Goal: Check status: Check status

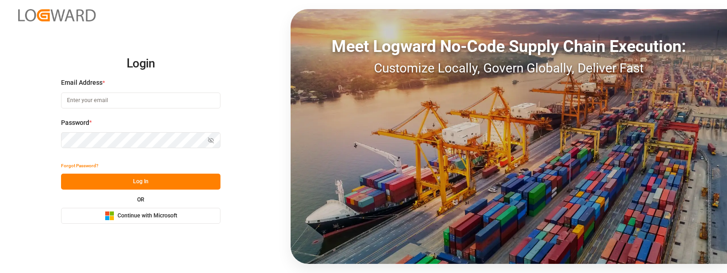
click at [142, 211] on div "Microsoft Logo Continue with Microsoft" at bounding box center [141, 216] width 72 height 10
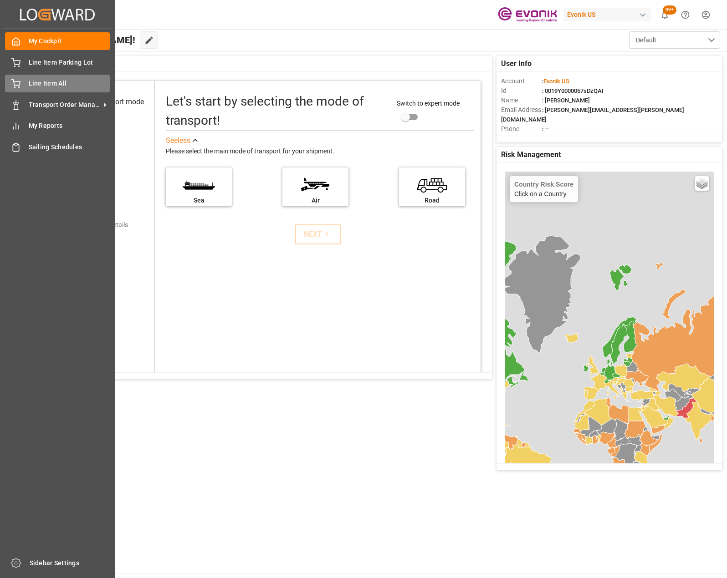
click at [71, 81] on span "Line Item All" at bounding box center [70, 84] width 82 height 10
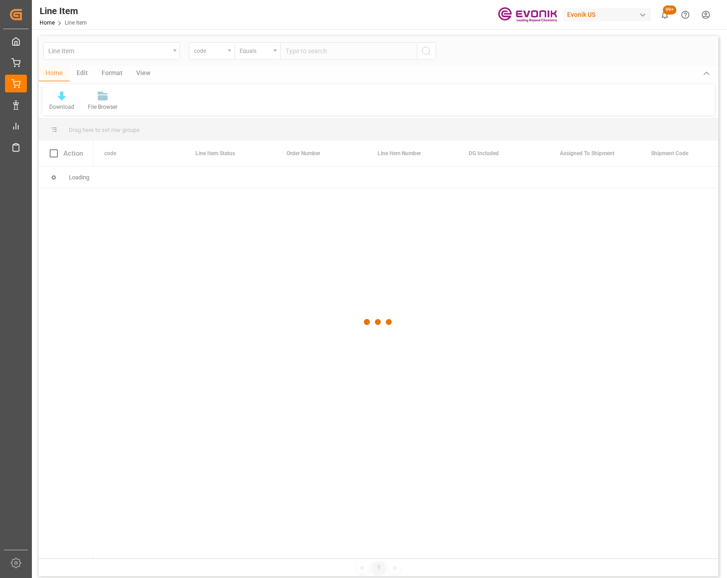
click at [176, 48] on div at bounding box center [378, 322] width 679 height 573
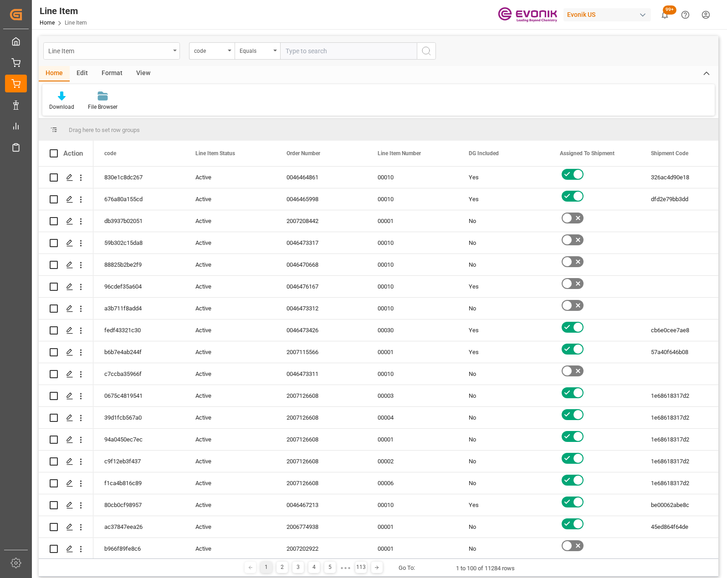
click at [178, 50] on div "Line Item" at bounding box center [111, 50] width 137 height 17
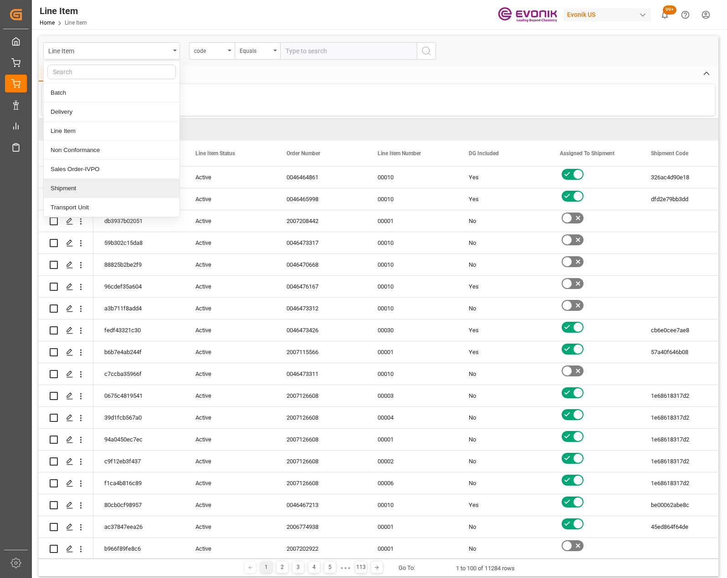
click at [69, 184] on div "Shipment" at bounding box center [112, 188] width 136 height 19
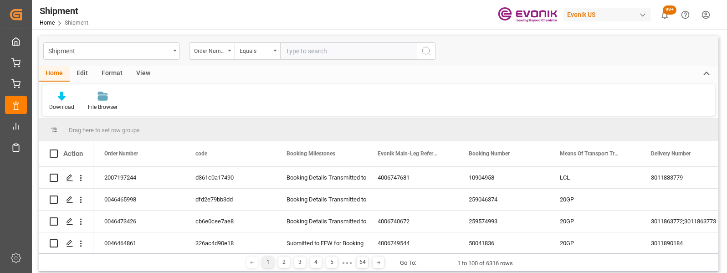
click at [338, 55] on input "text" at bounding box center [348, 50] width 137 height 17
type input "2007103563"
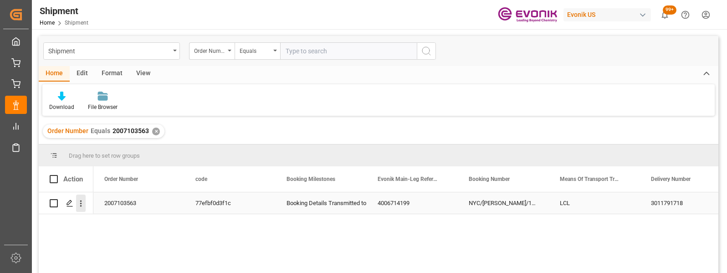
click at [83, 202] on icon "open menu" at bounding box center [81, 204] width 10 height 10
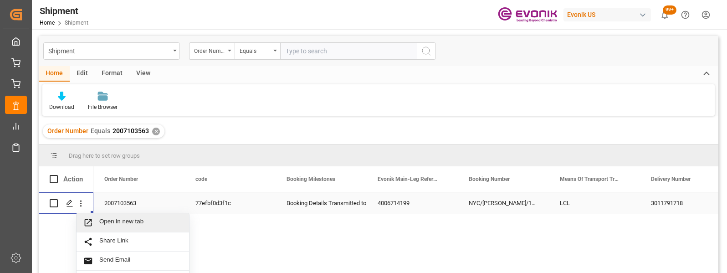
click at [133, 227] on span "Open in new tab" at bounding box center [140, 223] width 83 height 10
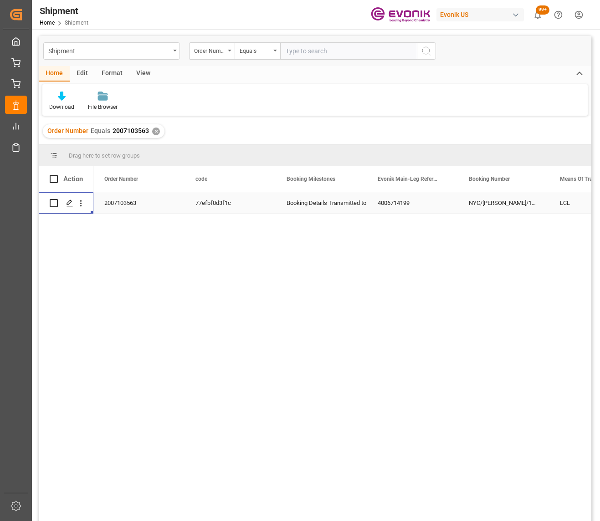
click at [155, 129] on div "✕" at bounding box center [156, 132] width 8 height 8
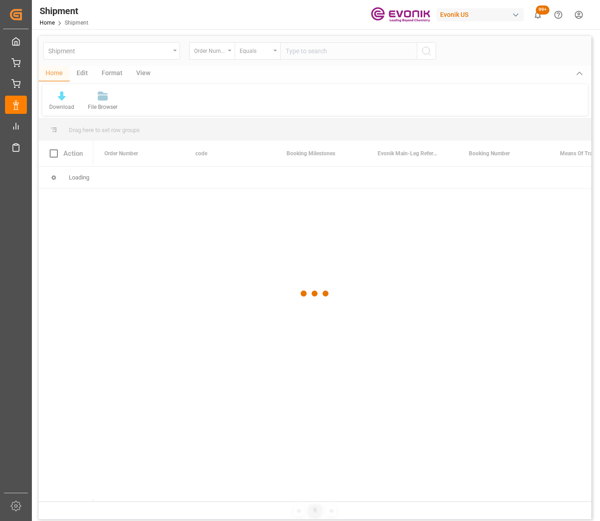
click at [358, 51] on div at bounding box center [315, 293] width 552 height 515
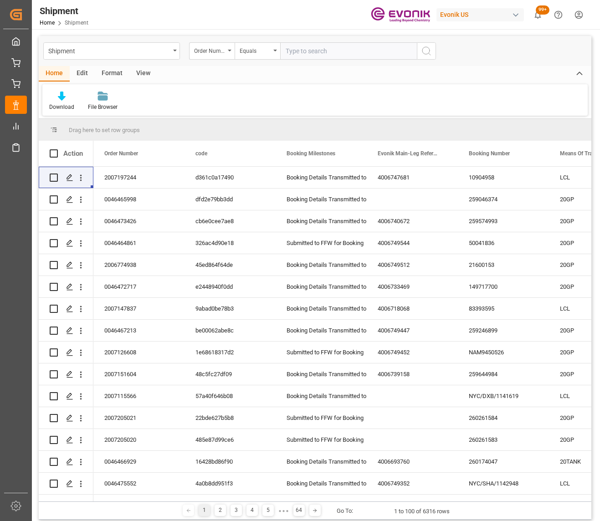
click at [321, 52] on input "text" at bounding box center [348, 50] width 137 height 17
type input "0046466103"
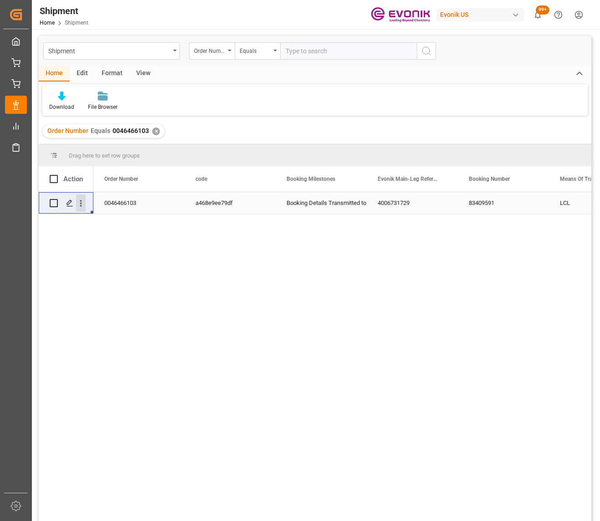
click at [82, 204] on icon "open menu" at bounding box center [81, 204] width 10 height 10
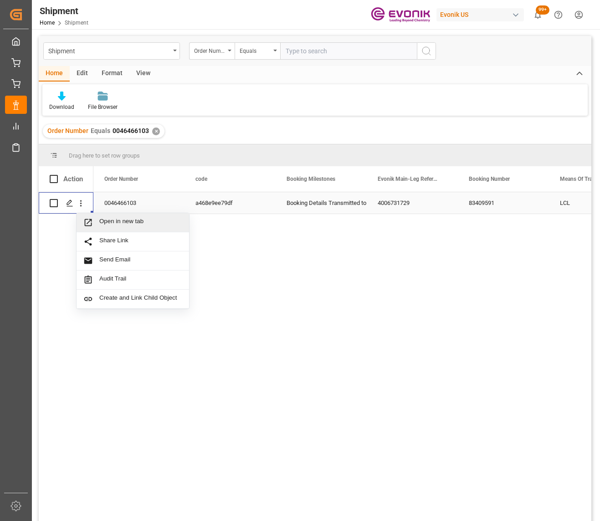
click at [104, 222] on span "Open in new tab" at bounding box center [140, 223] width 83 height 10
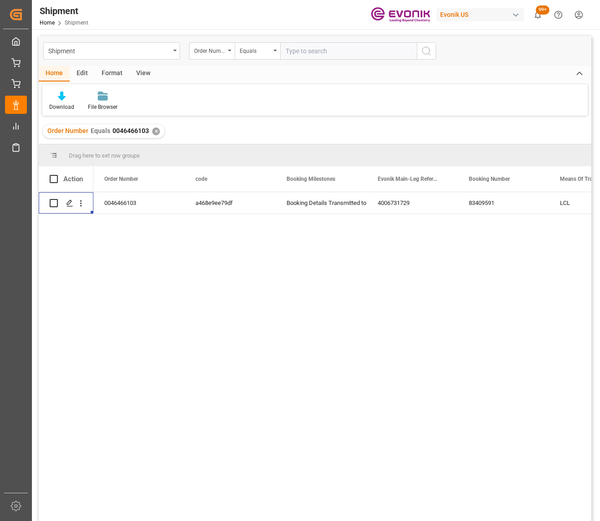
click at [150, 135] on div "Order Number Equals 0046466103 ✕" at bounding box center [104, 131] width 122 height 14
click at [158, 130] on div "✕" at bounding box center [156, 132] width 8 height 8
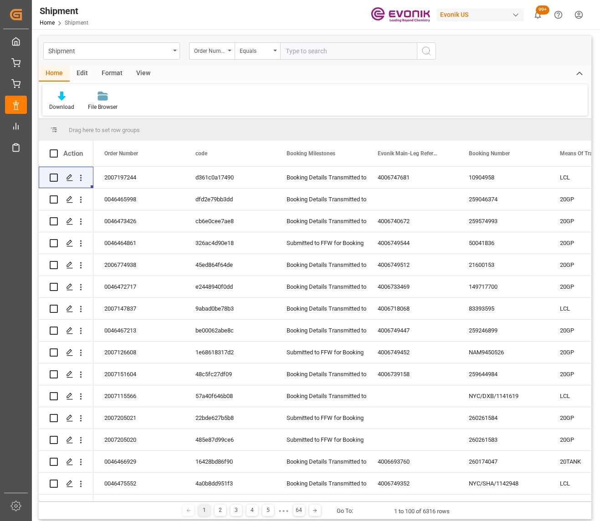
click at [319, 52] on input "text" at bounding box center [348, 50] width 137 height 17
type input "2007107637"
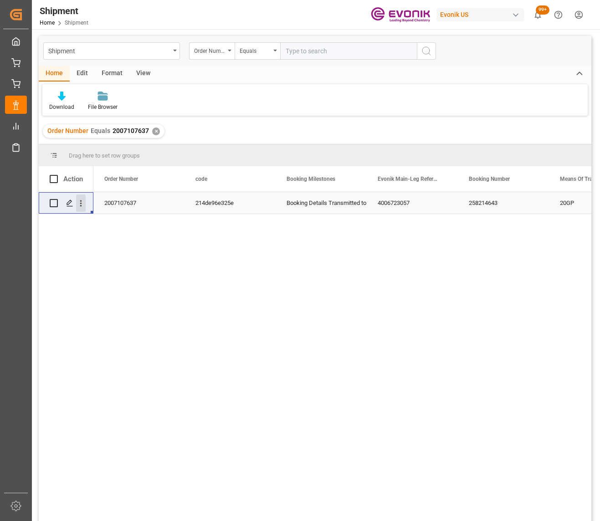
click at [82, 202] on icon "open menu" at bounding box center [81, 204] width 10 height 10
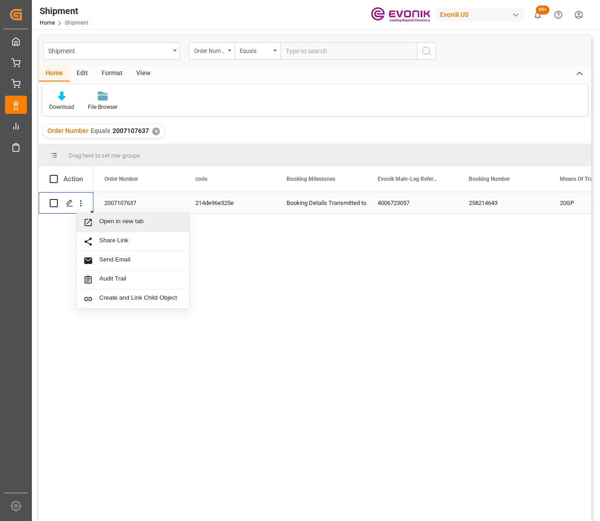
click at [113, 223] on span "Open in new tab" at bounding box center [140, 223] width 83 height 10
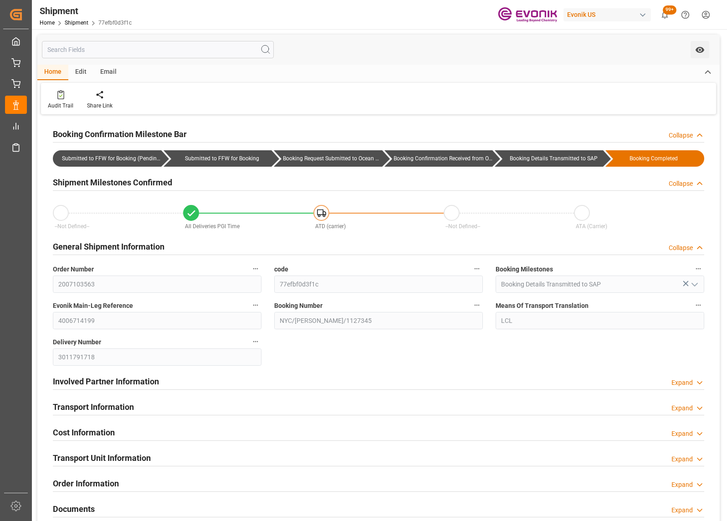
type input "AC Containerline"
type input "AC Containerline GmbH"
type input "-70.17"
type input "1"
type input "09-24-2025"
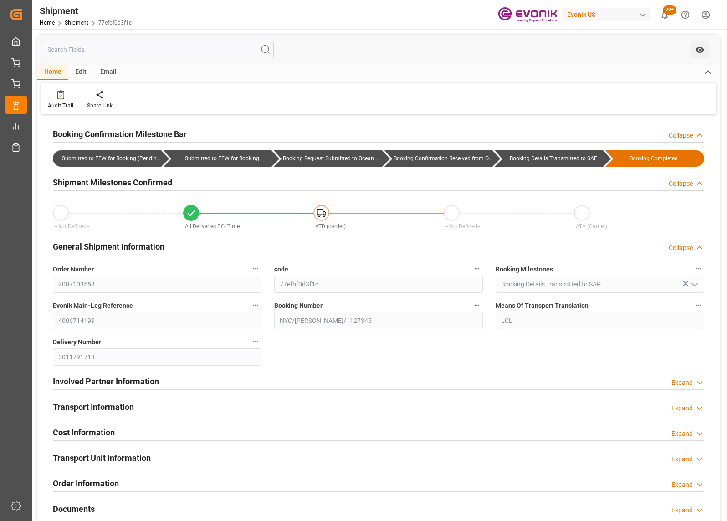
type input "09-25-2025"
type input "09-03-2025 12:30"
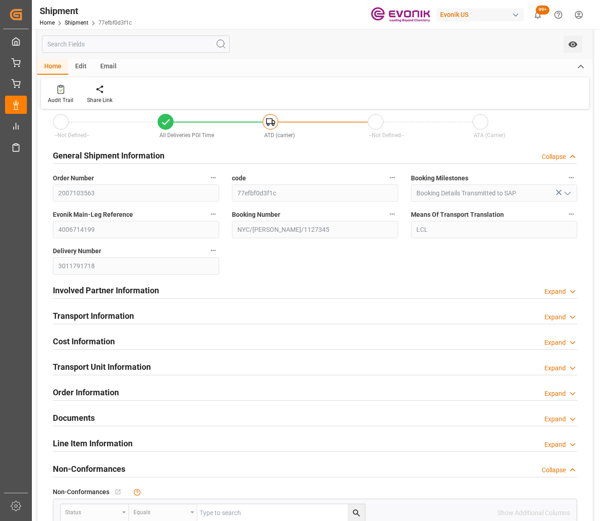
scroll to position [137, 0]
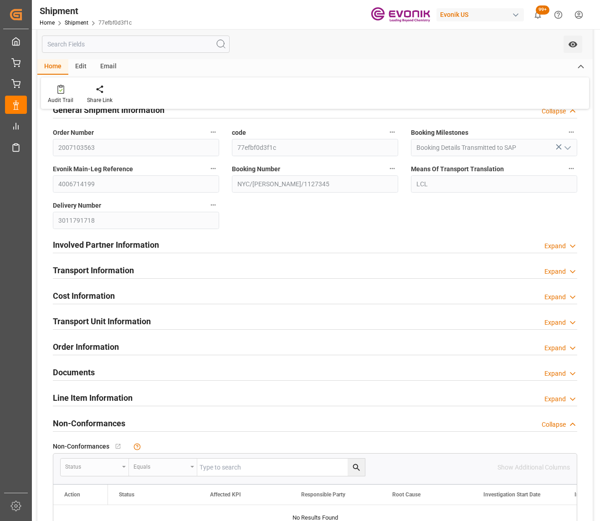
click at [556, 272] on div "Expand" at bounding box center [554, 272] width 21 height 10
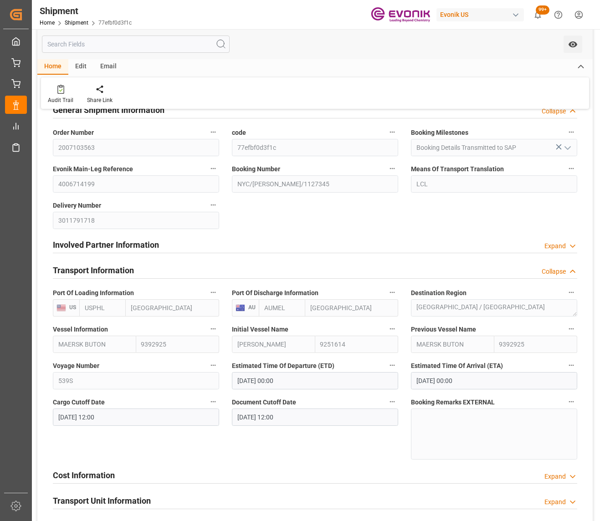
click at [570, 272] on icon "button" at bounding box center [570, 365] width 7 height 7
click at [570, 272] on li "Audits" at bounding box center [569, 364] width 46 height 15
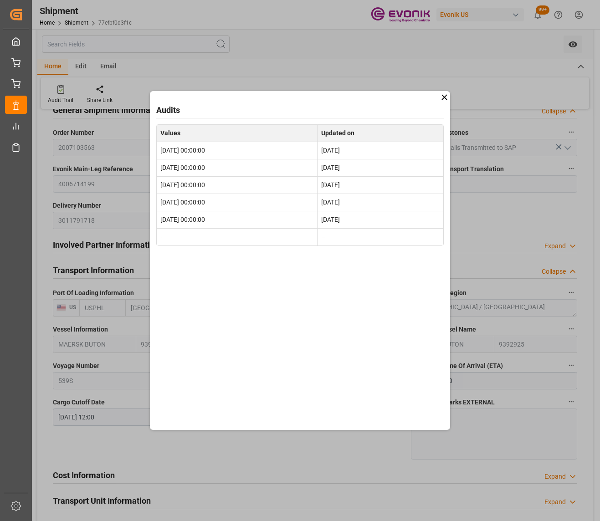
drag, startPoint x: 445, startPoint y: 97, endPoint x: 437, endPoint y: 100, distance: 8.6
click at [445, 97] on icon at bounding box center [444, 97] width 10 height 10
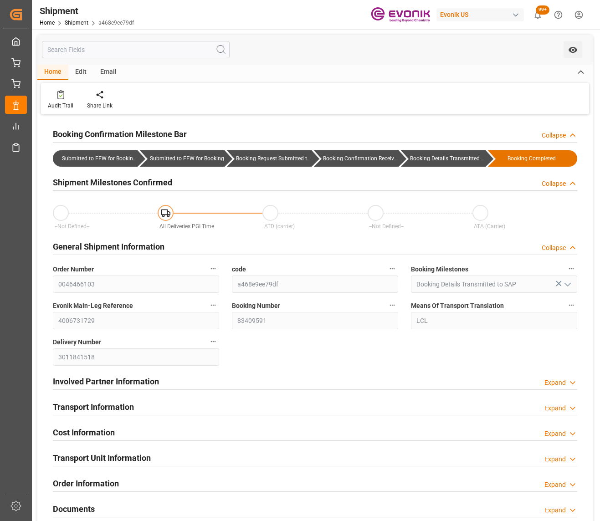
type input "09-17-2025 12:52"
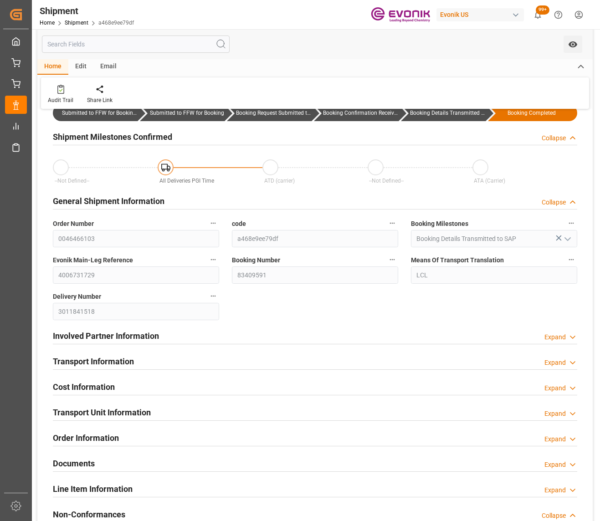
scroll to position [137, 0]
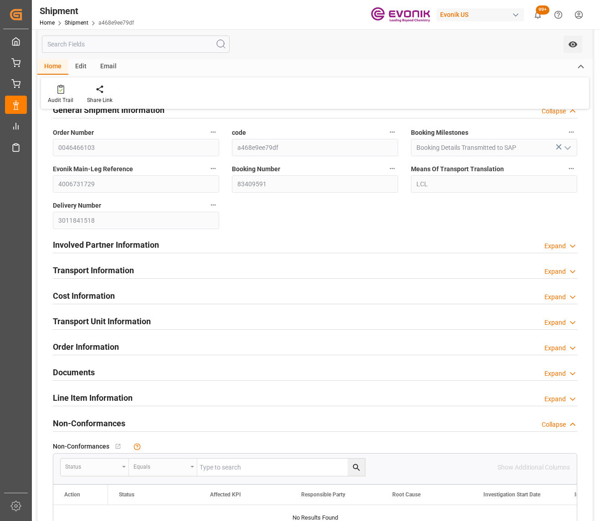
click at [567, 265] on div "Transport Information Expand" at bounding box center [315, 269] width 524 height 17
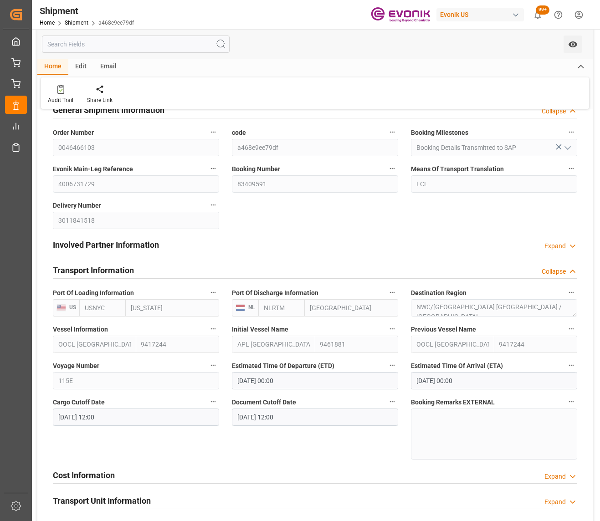
click at [569, 362] on icon "button" at bounding box center [570, 365] width 7 height 7
click at [566, 365] on li "Audits" at bounding box center [569, 364] width 46 height 15
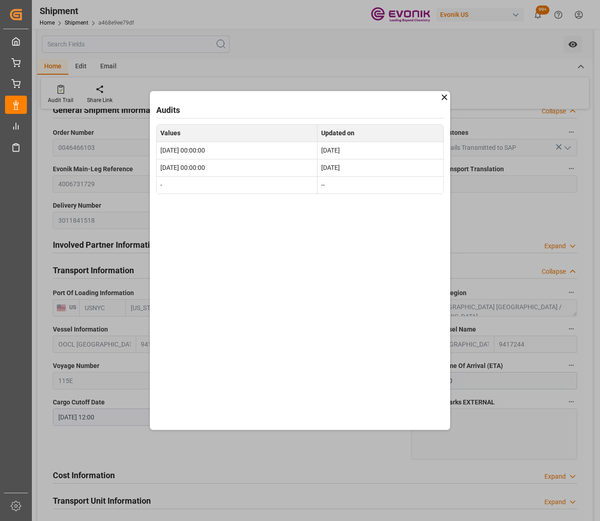
click at [444, 97] on icon at bounding box center [443, 97] width 5 height 5
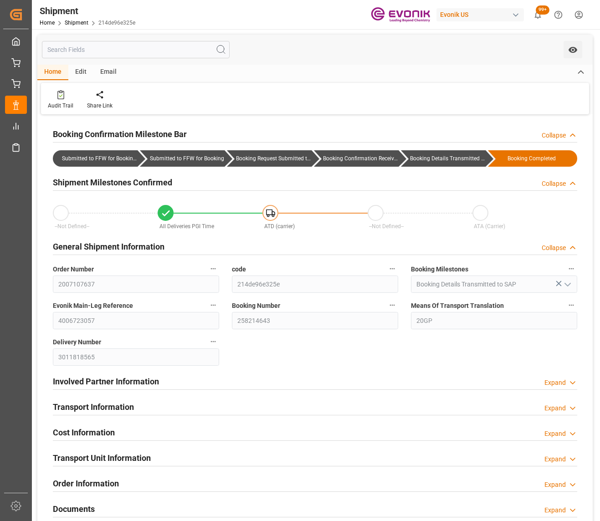
type input "[DATE] 12:45"
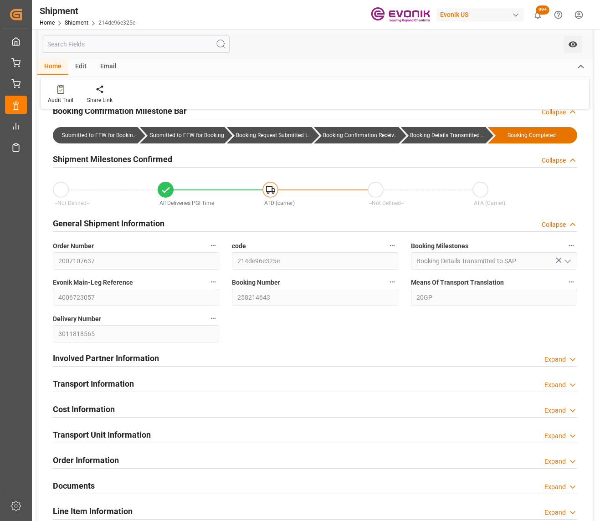
scroll to position [46, 0]
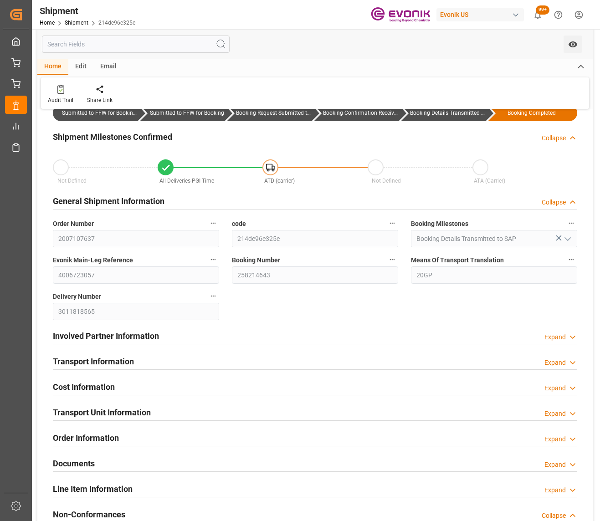
click at [542, 357] on div "Transport Information Expand" at bounding box center [315, 360] width 524 height 17
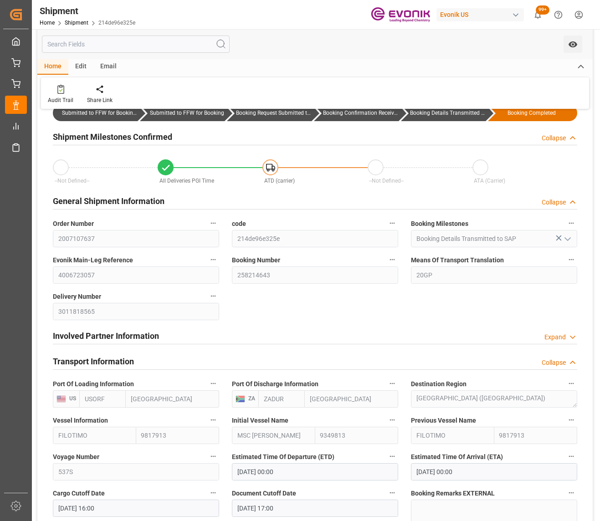
scroll to position [182, 0]
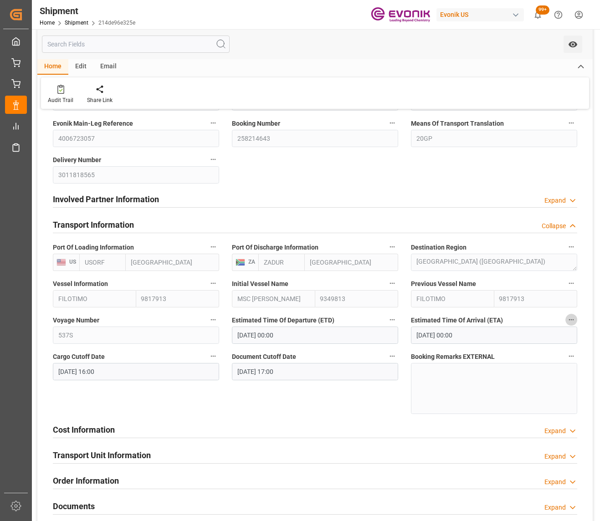
click at [570, 321] on icon "button" at bounding box center [570, 319] width 7 height 7
click at [571, 322] on li "Audits" at bounding box center [569, 319] width 46 height 15
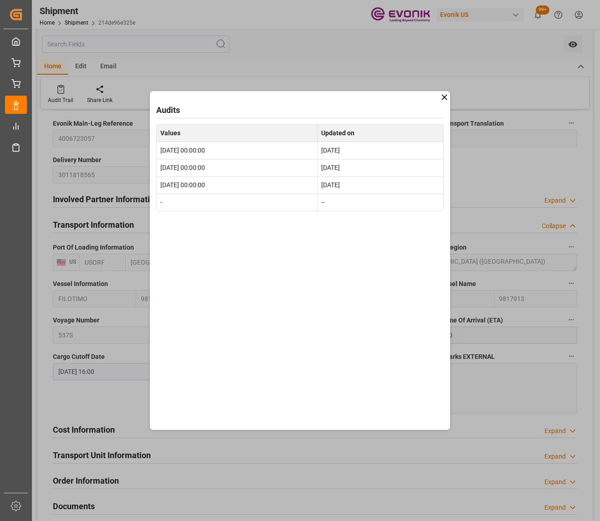
click at [448, 98] on icon at bounding box center [444, 97] width 10 height 10
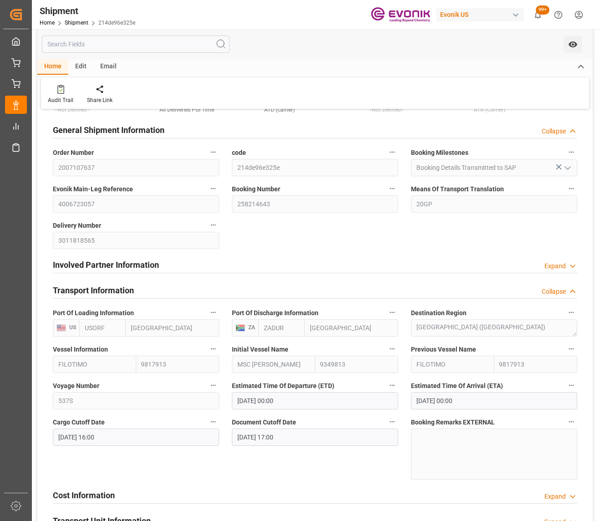
scroll to position [0, 0]
